Goal: Navigation & Orientation: Find specific page/section

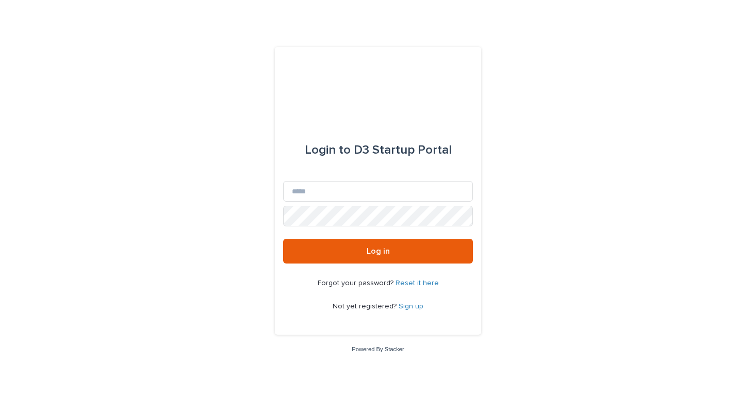
click at [416, 283] on link "Reset it here" at bounding box center [417, 283] width 43 height 7
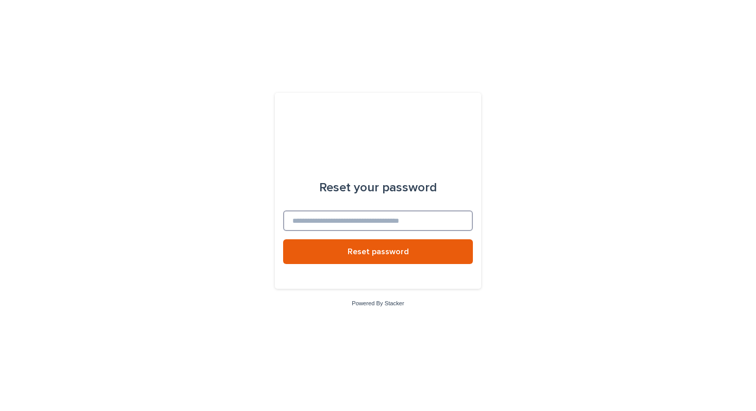
click at [360, 222] on input at bounding box center [378, 221] width 190 height 21
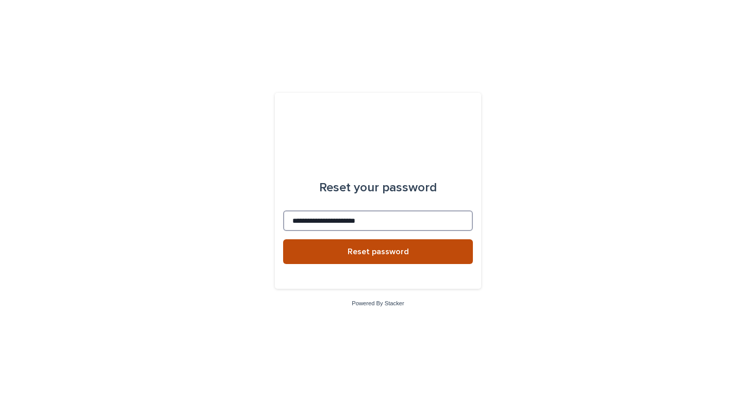
type input "**********"
click at [347, 256] on button "Reset password" at bounding box center [378, 251] width 190 height 25
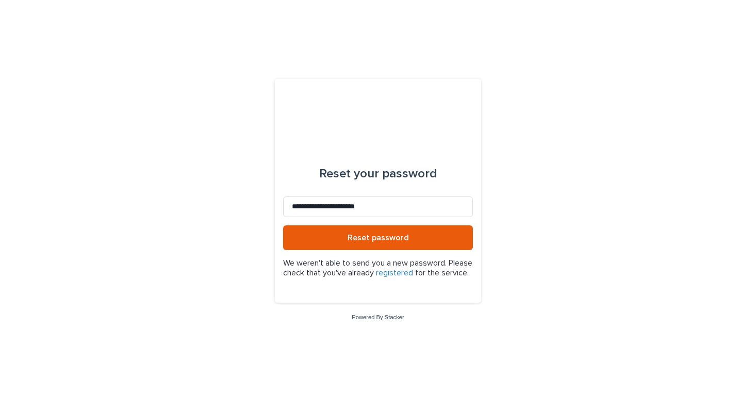
click at [413, 269] on link "registered" at bounding box center [394, 273] width 37 height 8
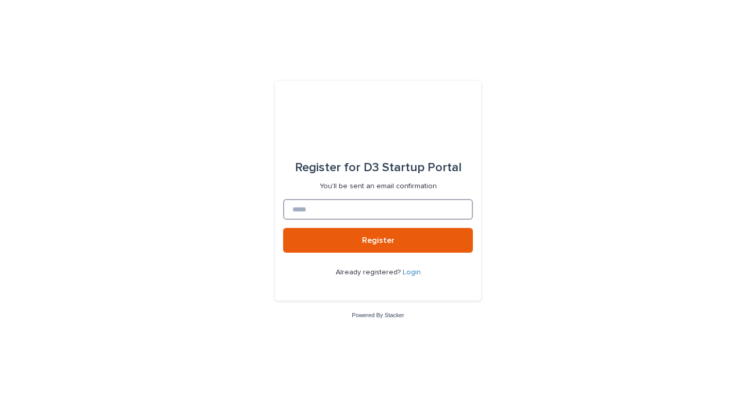
click at [355, 201] on input at bounding box center [378, 209] width 190 height 21
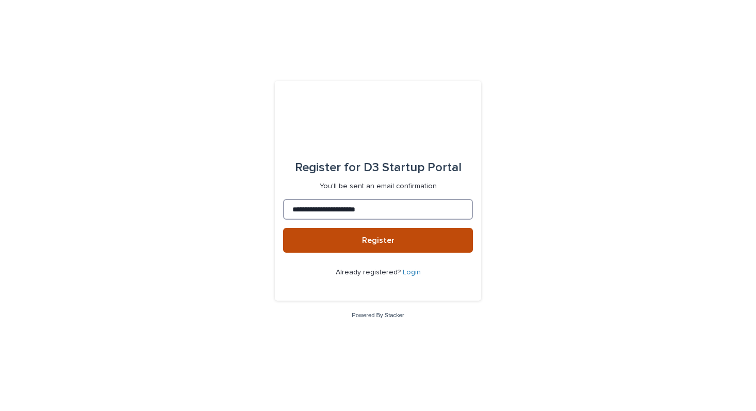
type input "**********"
click at [368, 242] on span "Register" at bounding box center [378, 240] width 33 height 8
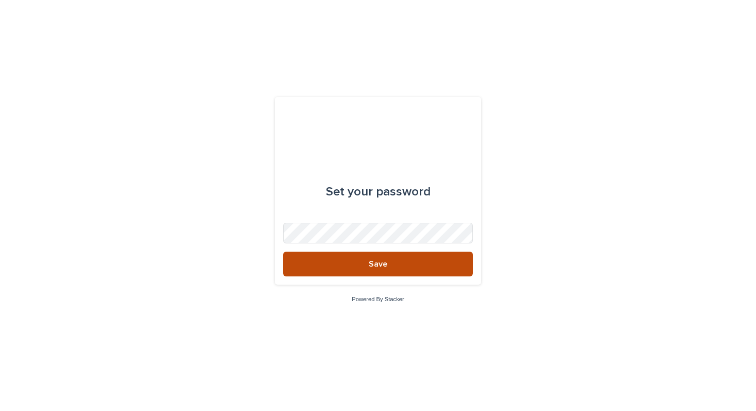
click at [360, 264] on button "Save" at bounding box center [378, 264] width 190 height 25
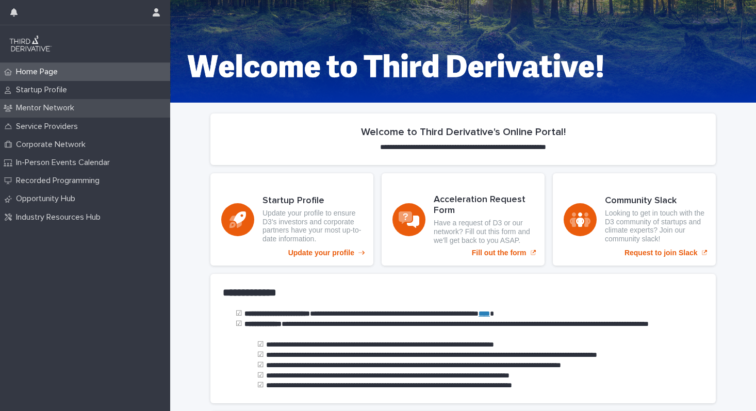
click at [82, 110] on p "Mentor Network" at bounding box center [47, 108] width 71 height 10
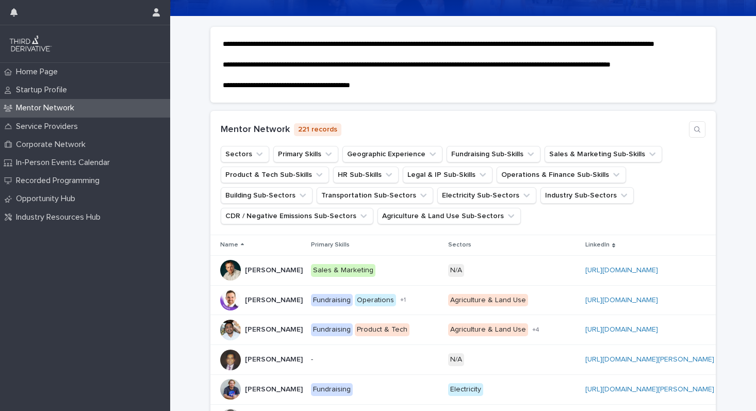
scroll to position [111, 0]
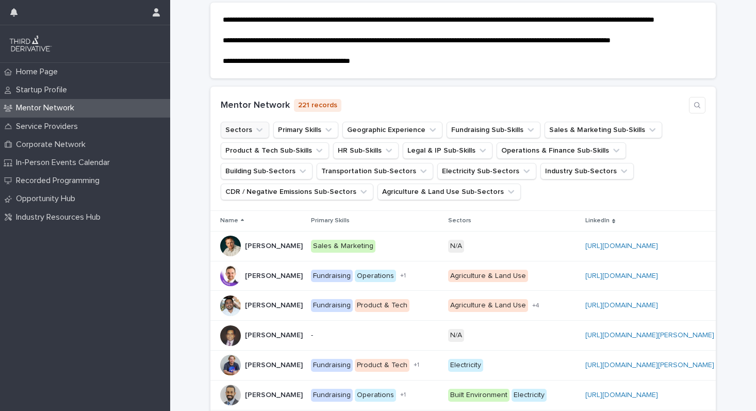
click at [256, 132] on icon "Sectors" at bounding box center [259, 130] width 6 height 4
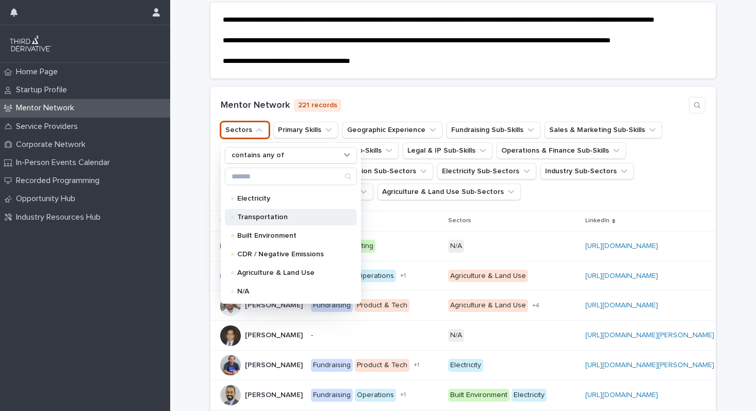
scroll to position [8, 0]
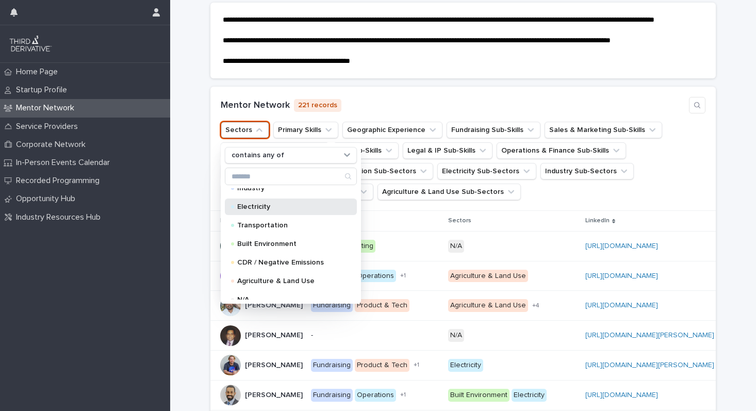
click at [266, 211] on p "Electricity" at bounding box center [288, 206] width 103 height 7
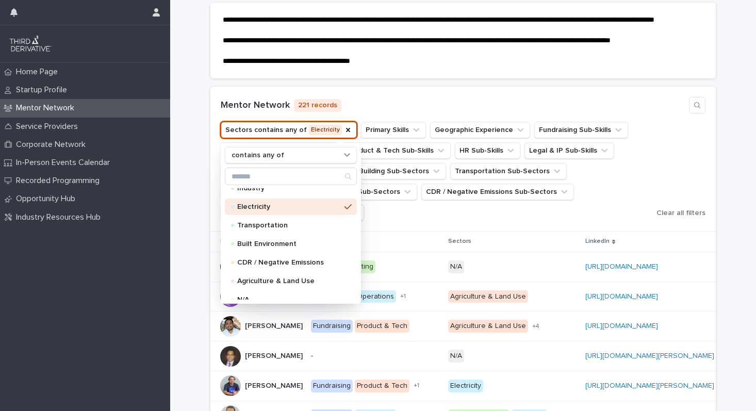
click at [387, 103] on div "Mentor Network 221 records Sectors contains any of Electricity contains any of …" at bounding box center [464, 159] width 506 height 145
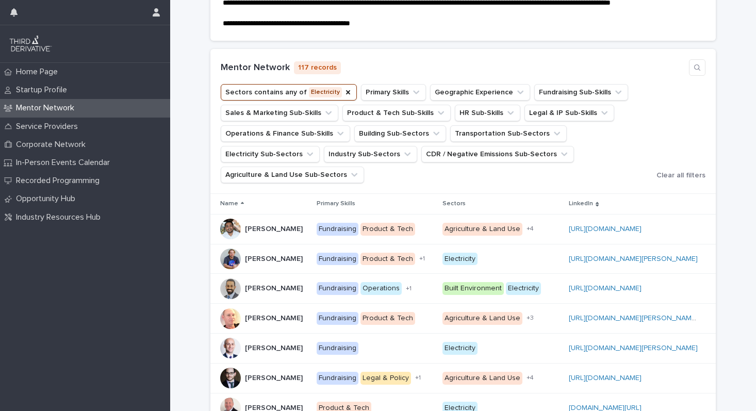
scroll to position [76, 0]
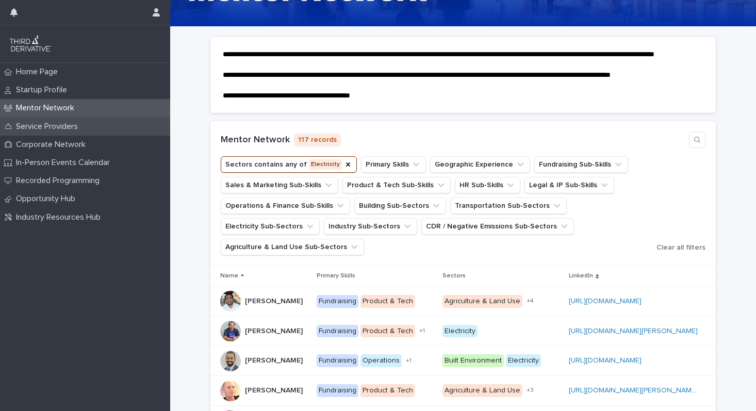
click at [95, 124] on div "Service Providers" at bounding box center [85, 127] width 170 height 18
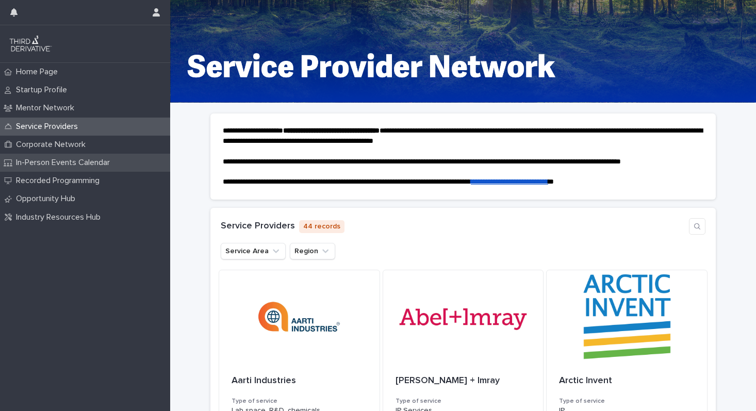
click at [84, 167] on p "In-Person Events Calendar" at bounding box center [65, 163] width 106 height 10
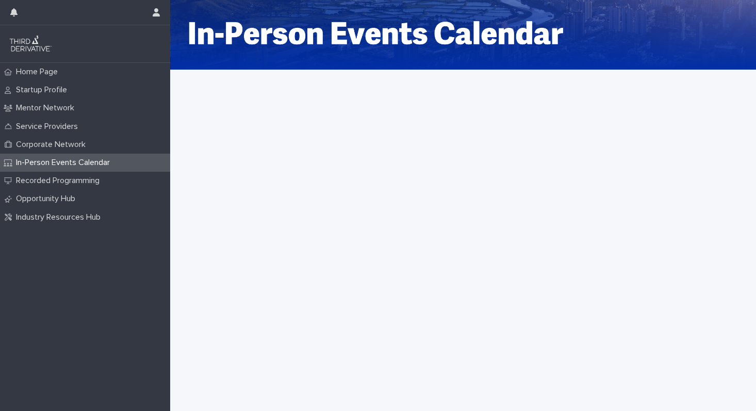
scroll to position [35, 0]
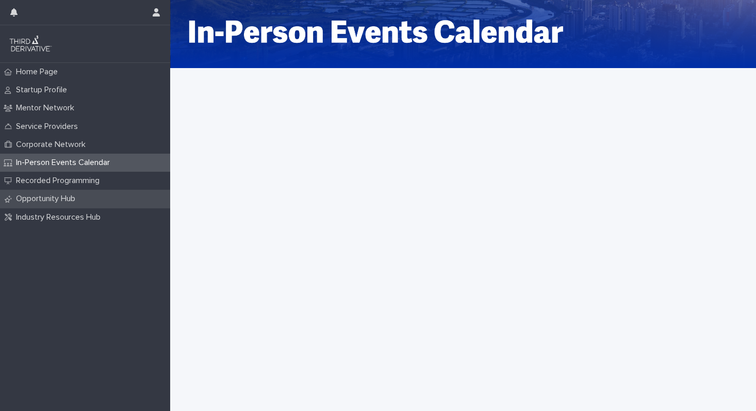
click at [58, 202] on p "Opportunity Hub" at bounding box center [48, 199] width 72 height 10
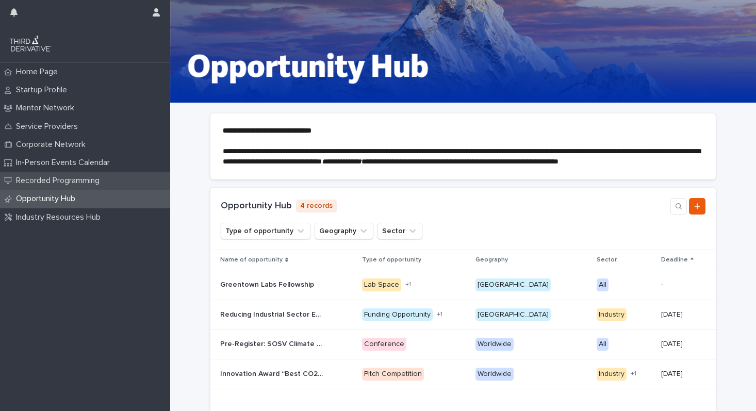
click at [67, 183] on p "Recorded Programming" at bounding box center [60, 181] width 96 height 10
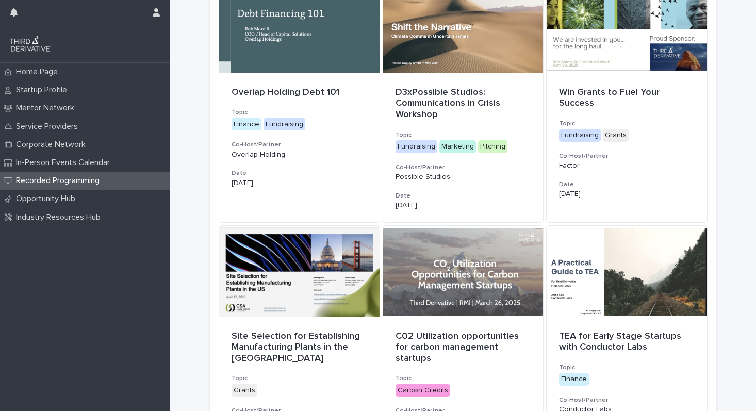
scroll to position [288, 0]
